Goal: Information Seeking & Learning: Understand process/instructions

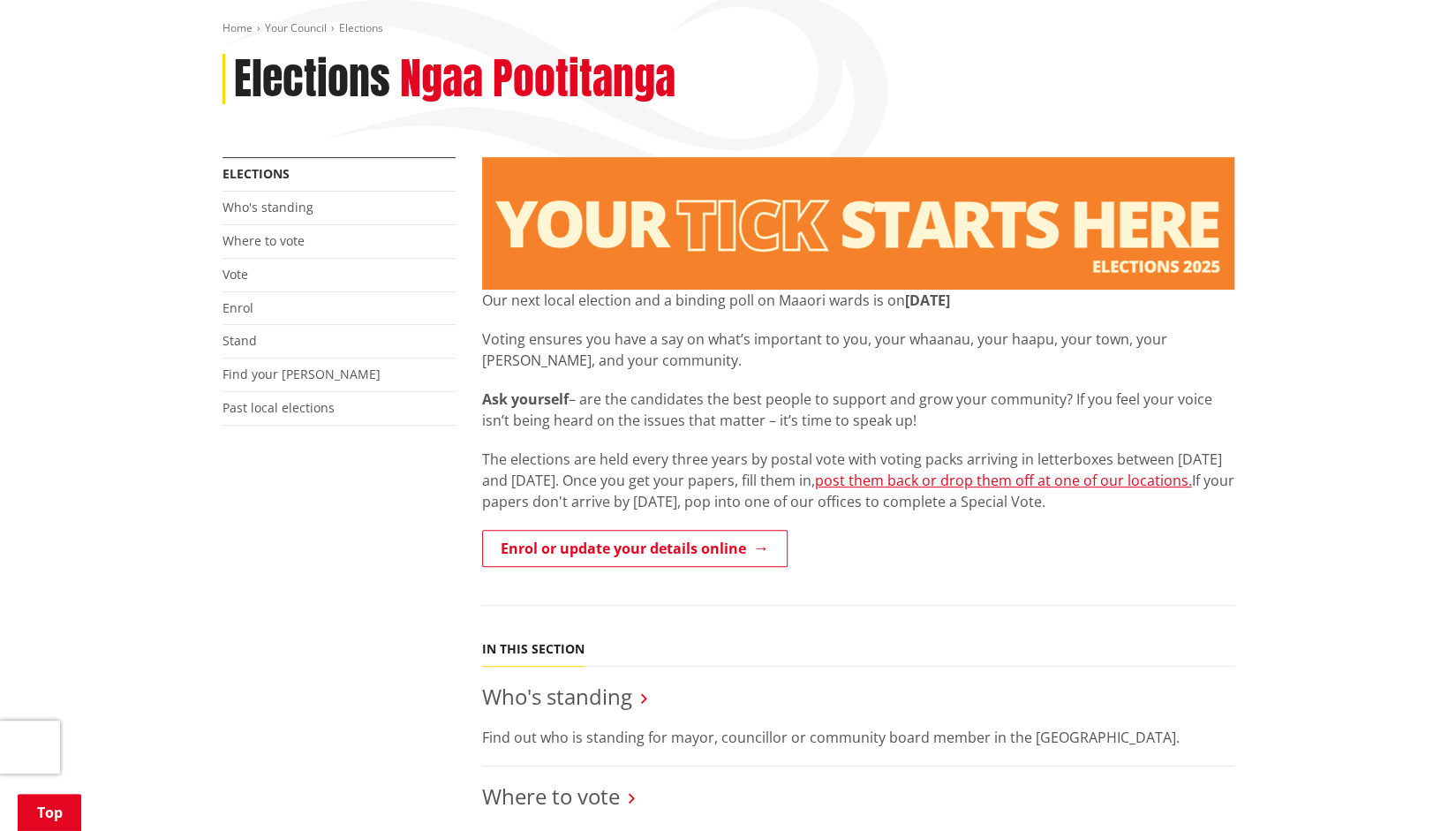
scroll to position [393, 0]
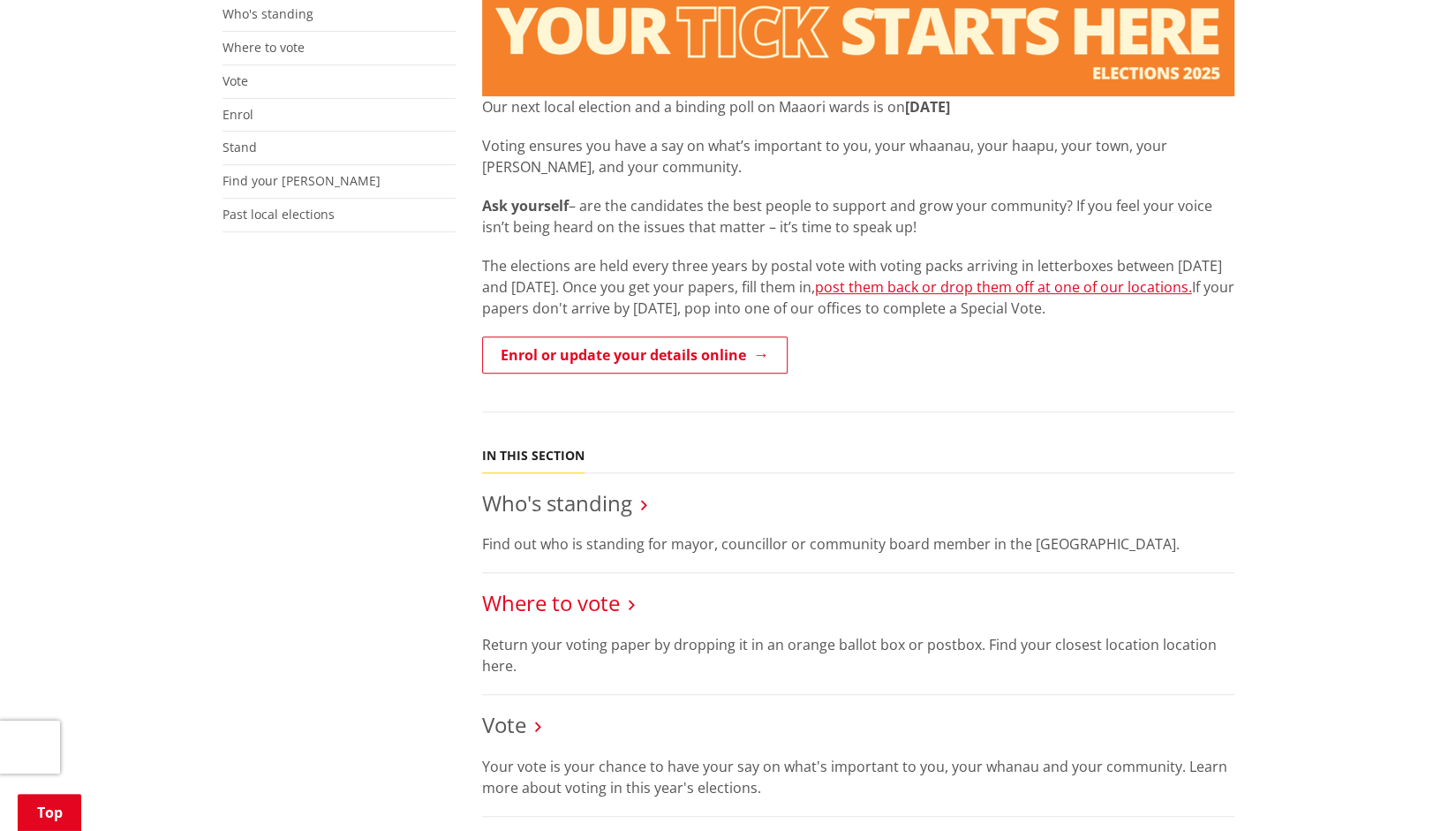
click at [609, 608] on link "Where to vote" at bounding box center [550, 602] width 138 height 29
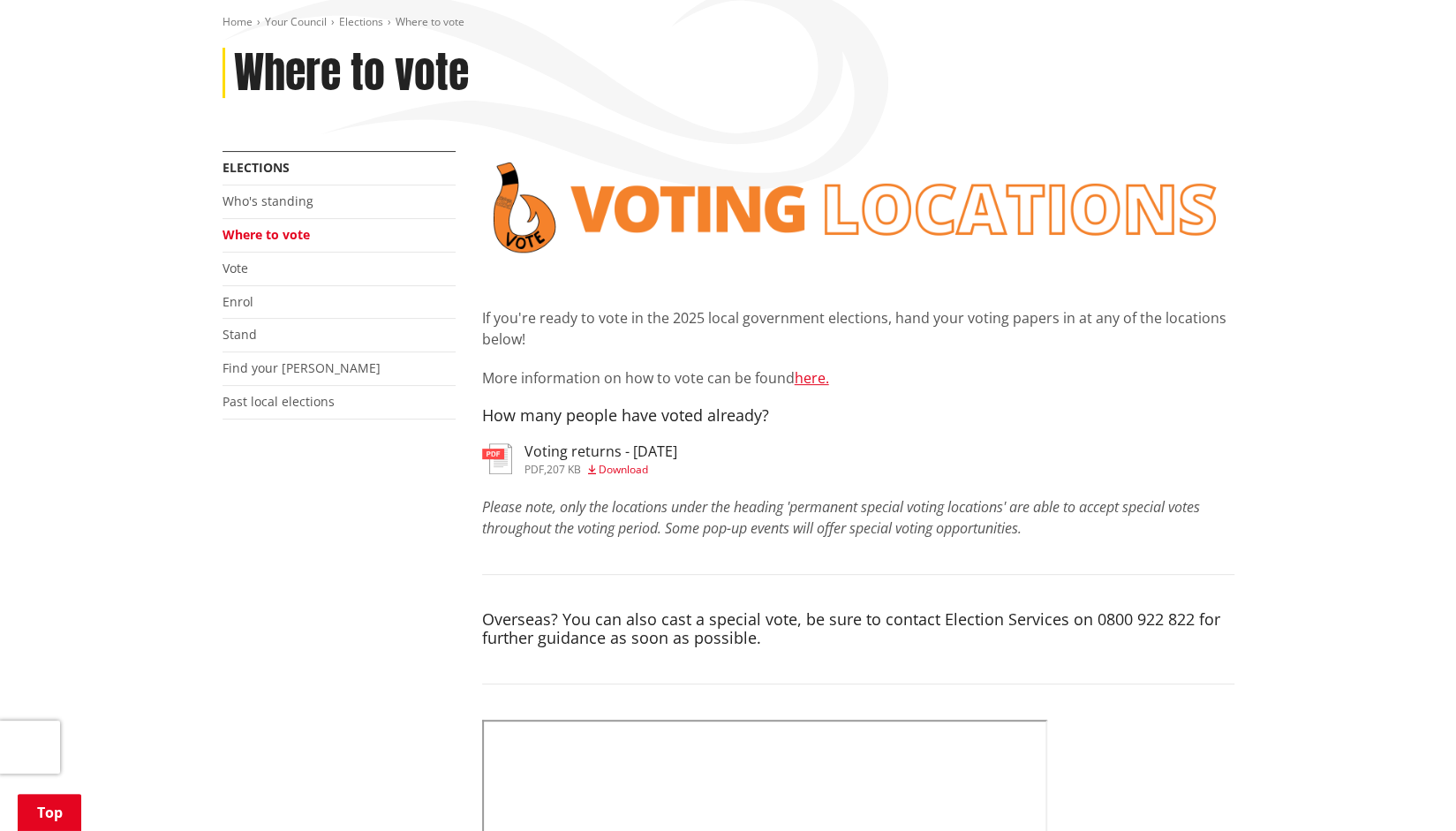
scroll to position [204, 0]
click at [819, 379] on link "here." at bounding box center [812, 379] width 35 height 20
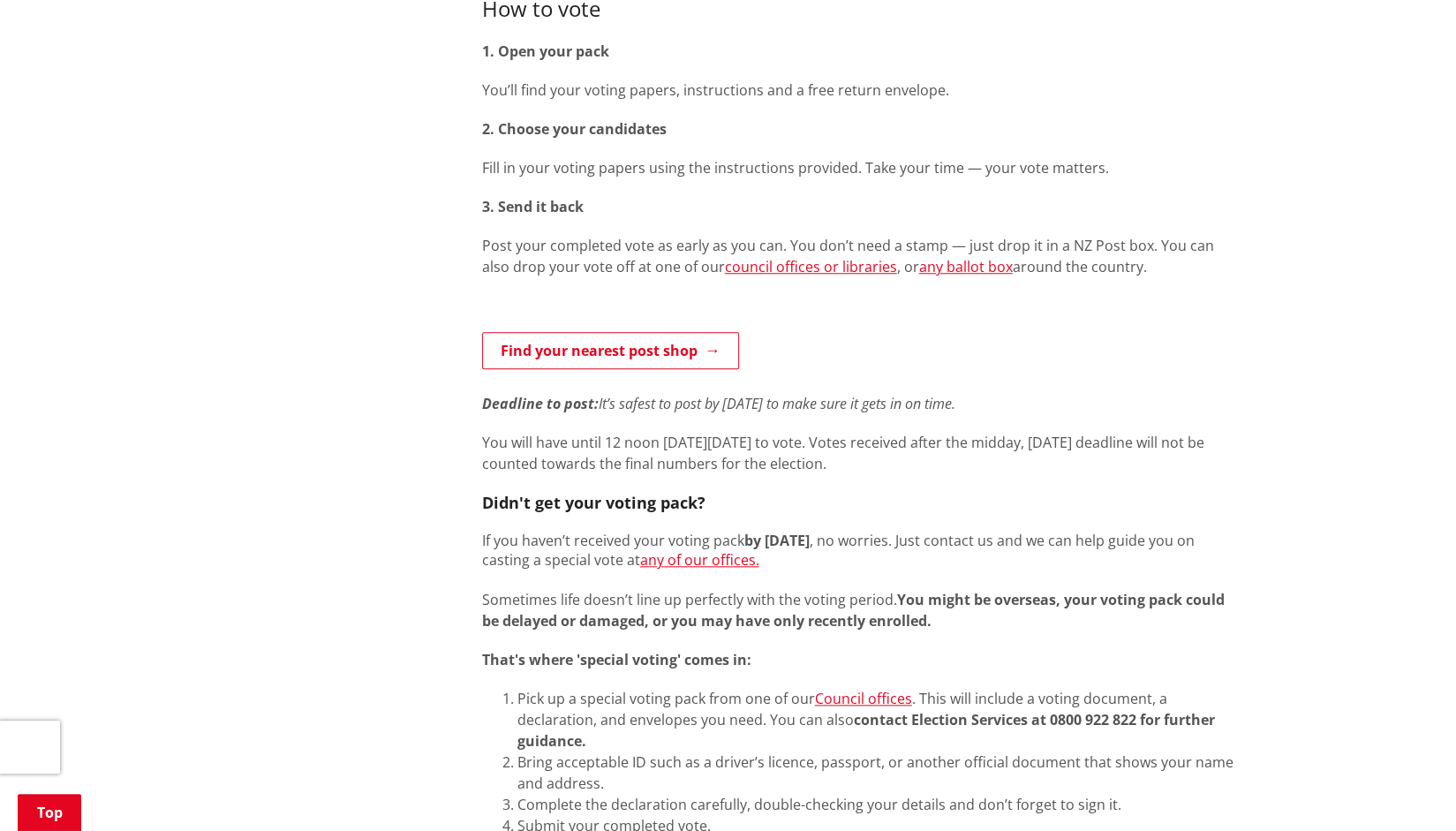
scroll to position [874, 0]
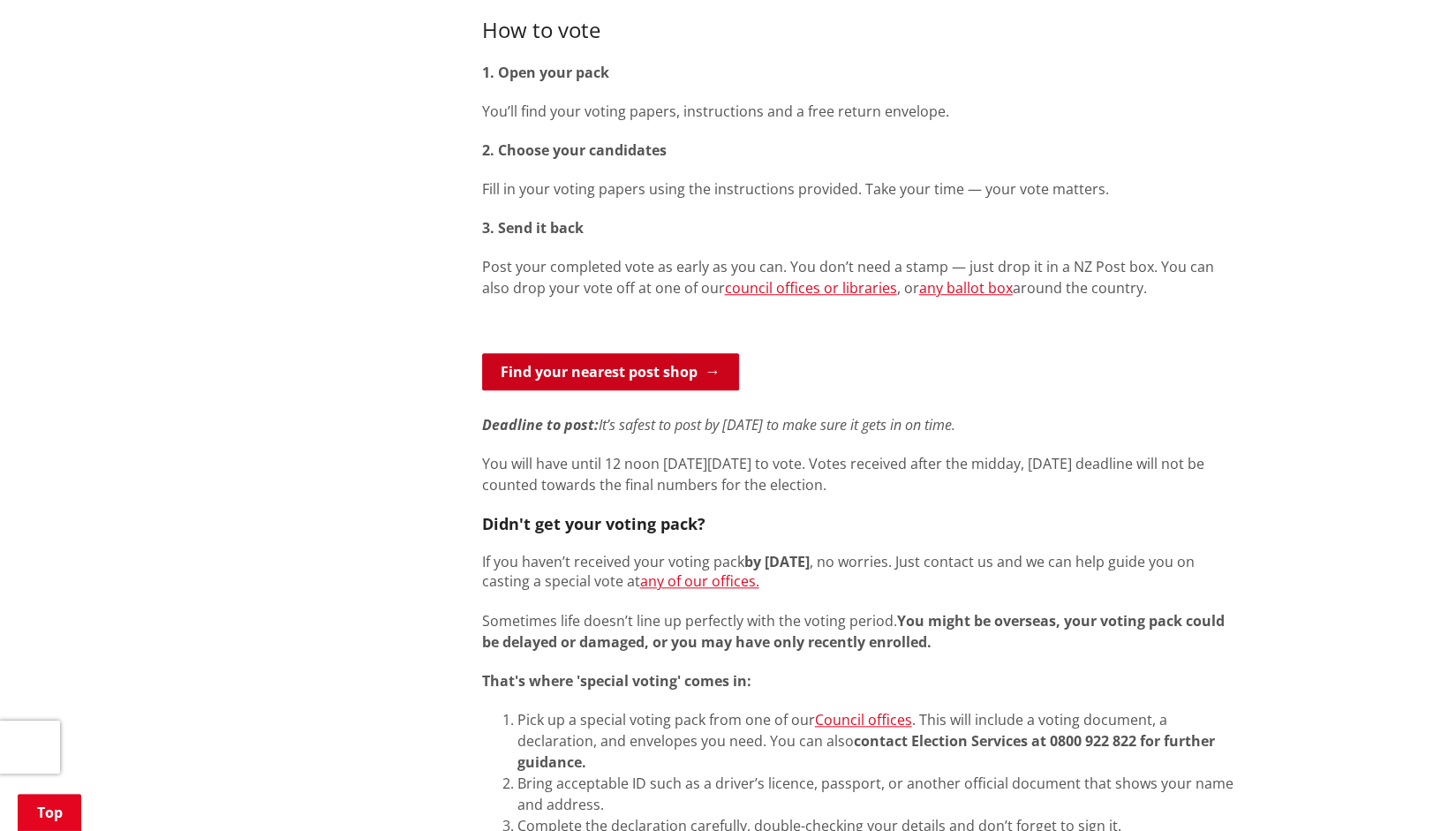
click at [715, 385] on link "Find your nearest post shop" at bounding box center [610, 372] width 257 height 38
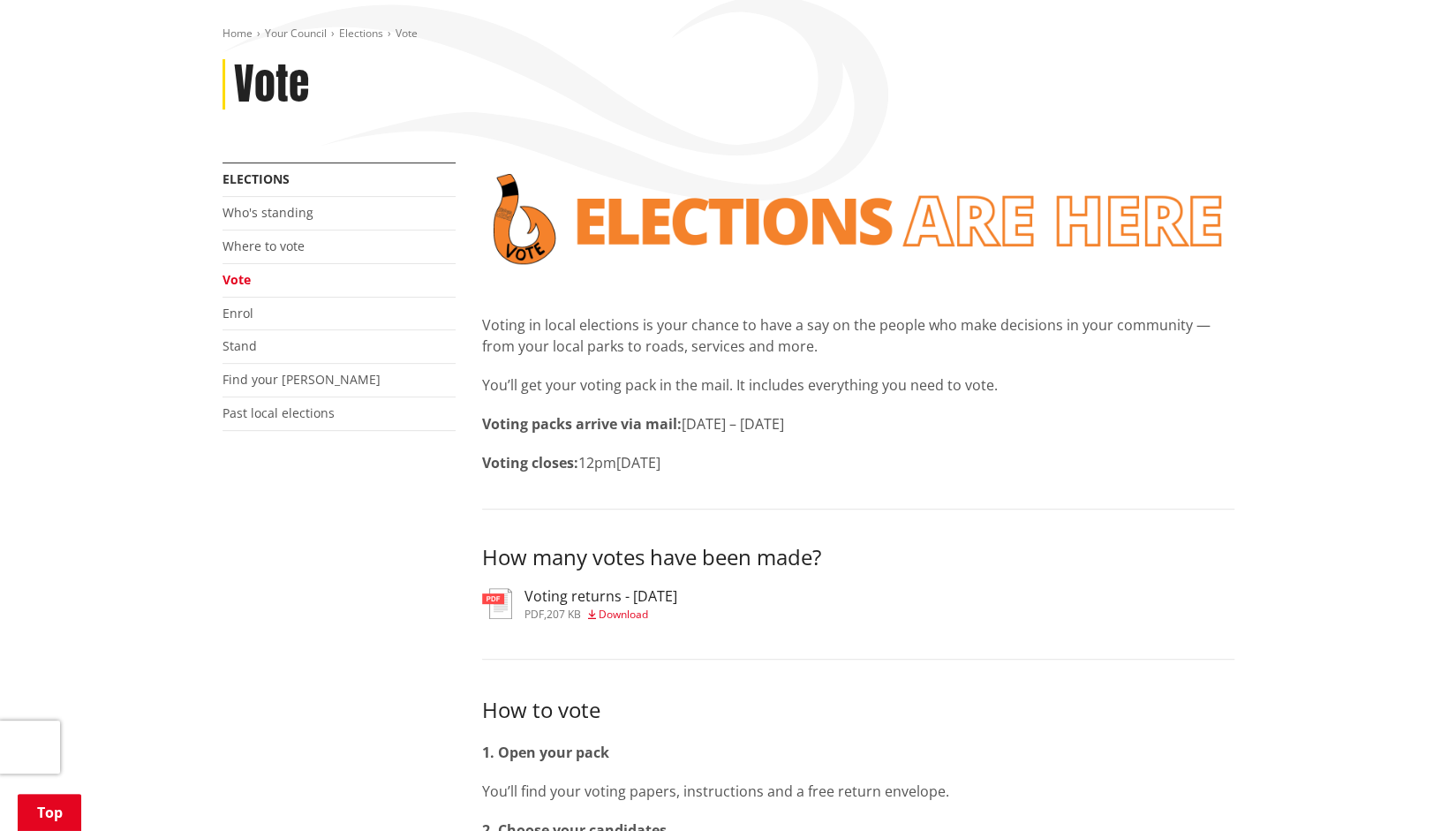
scroll to position [445, 0]
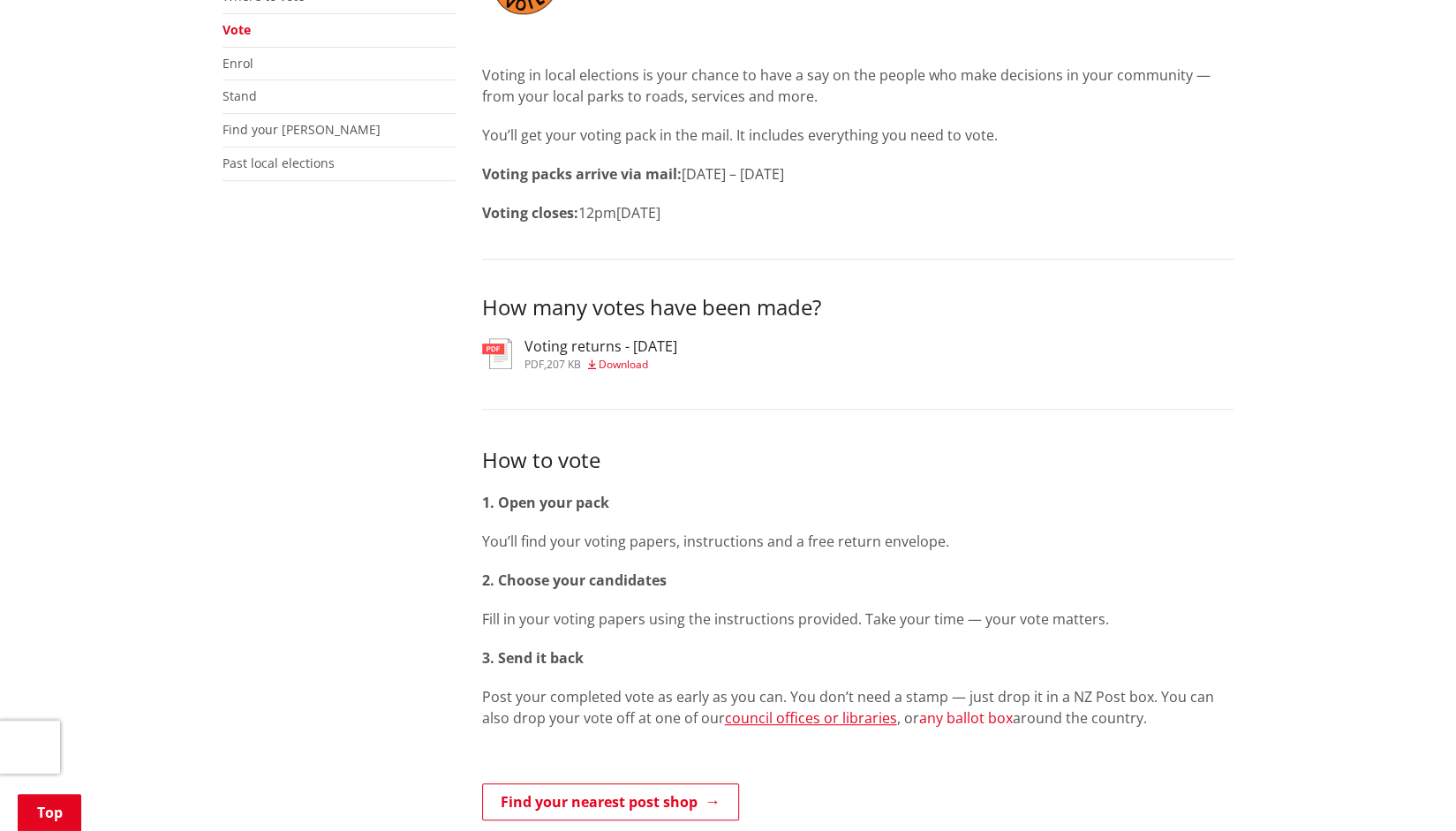
click at [968, 723] on link "any ballot box" at bounding box center [966, 718] width 94 height 20
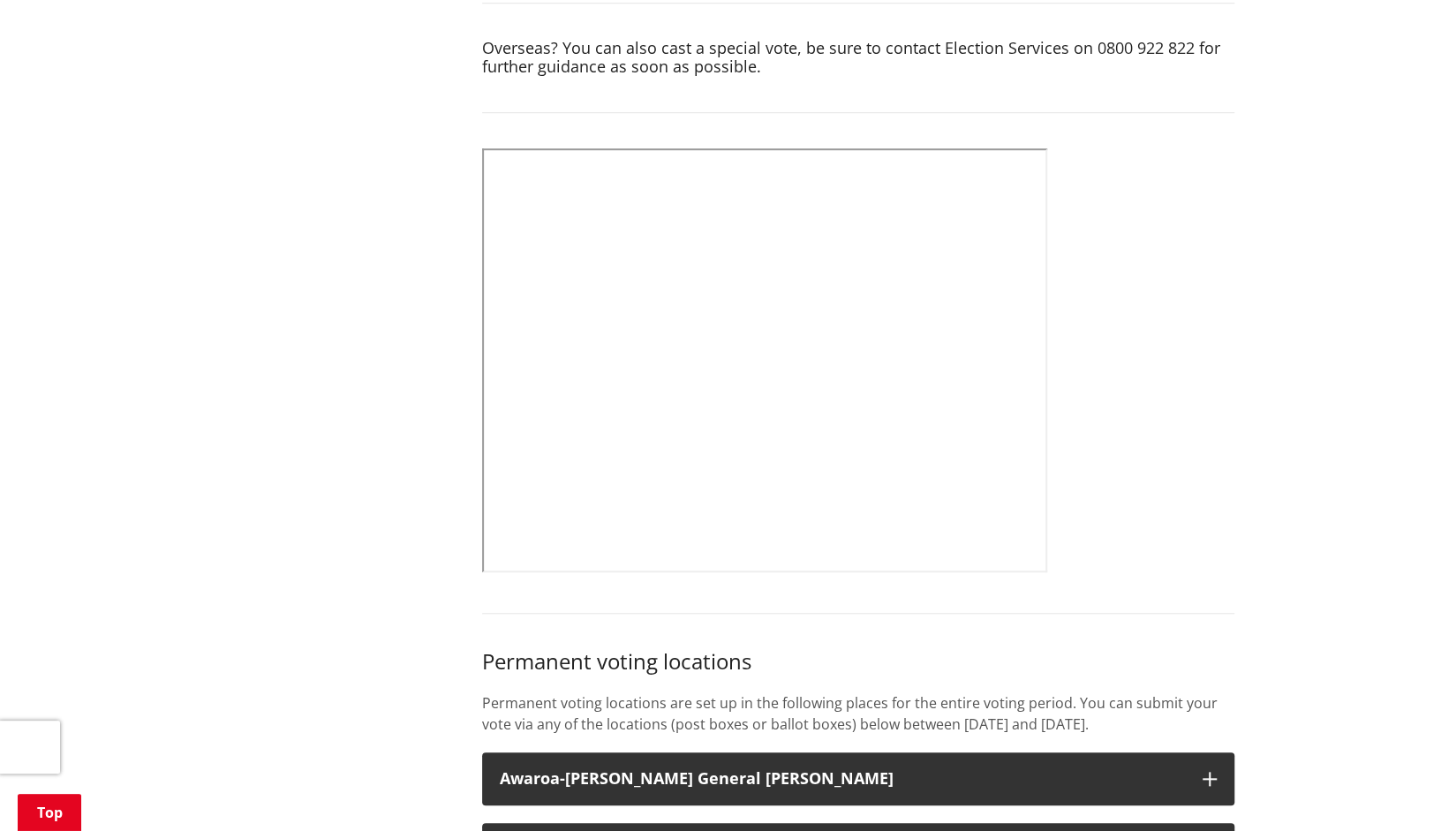
scroll to position [780, 0]
